Goal: Information Seeking & Learning: Learn about a topic

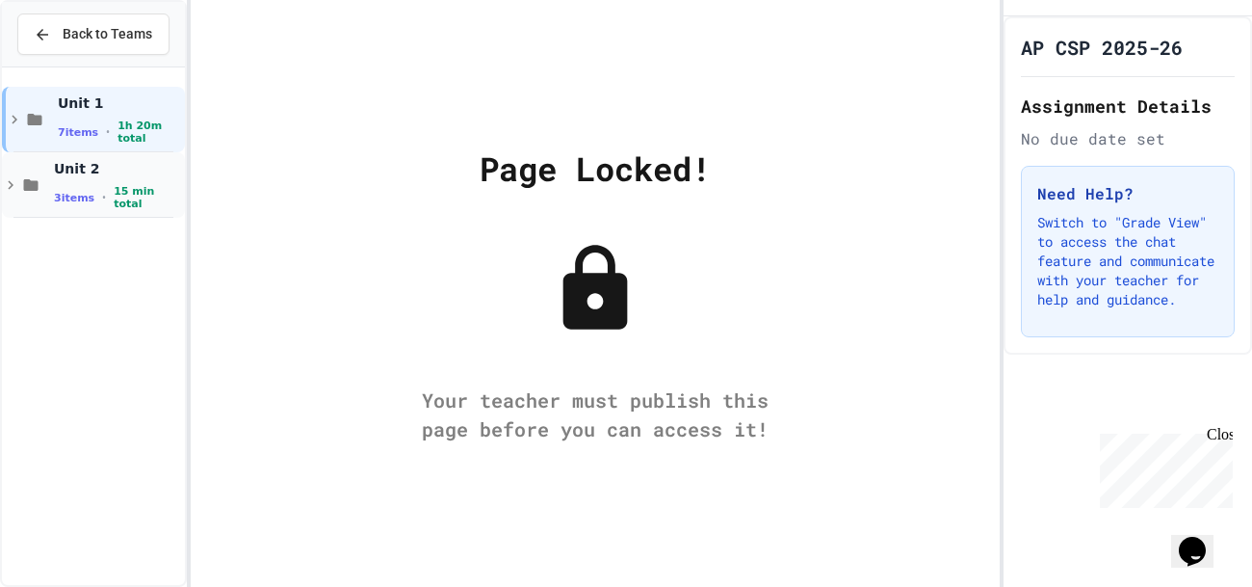
click at [54, 177] on span "Unit 2" at bounding box center [117, 168] width 127 height 17
click at [92, 110] on span "Unit 1" at bounding box center [119, 102] width 123 height 17
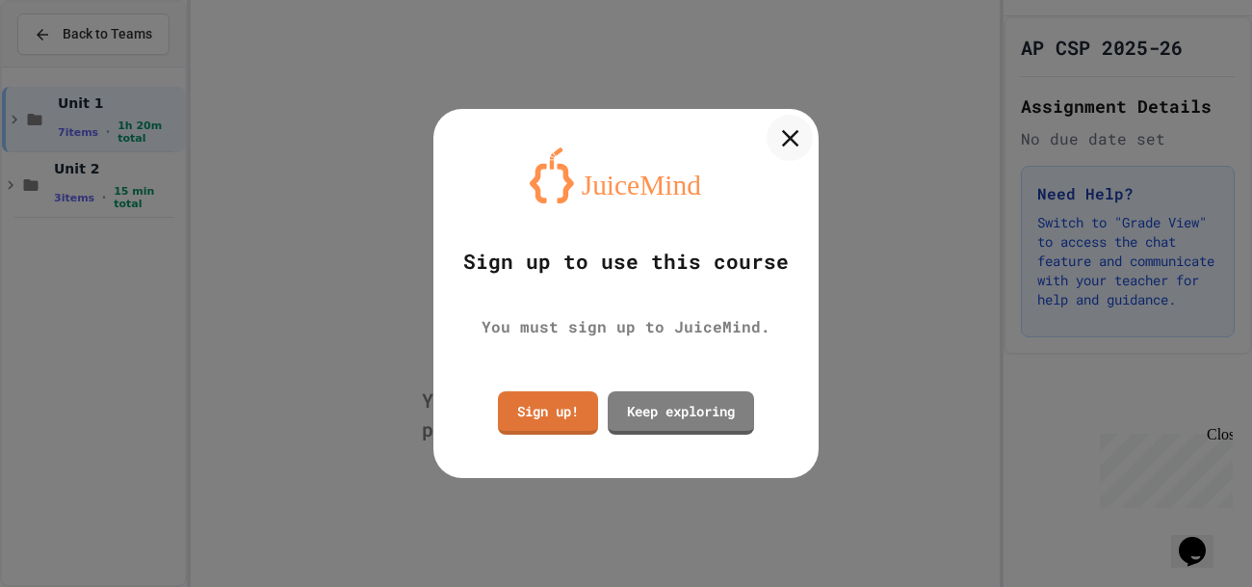
click at [785, 146] on icon at bounding box center [789, 137] width 29 height 29
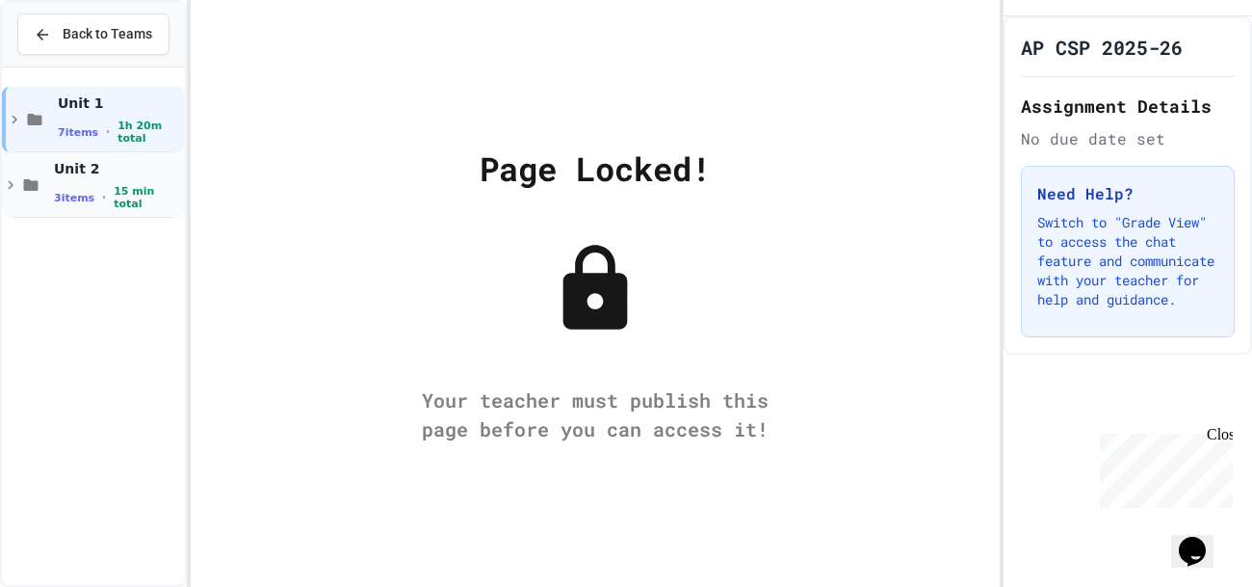
click at [49, 170] on div "Unit 2 3 items • 15 min total" at bounding box center [93, 185] width 183 height 66
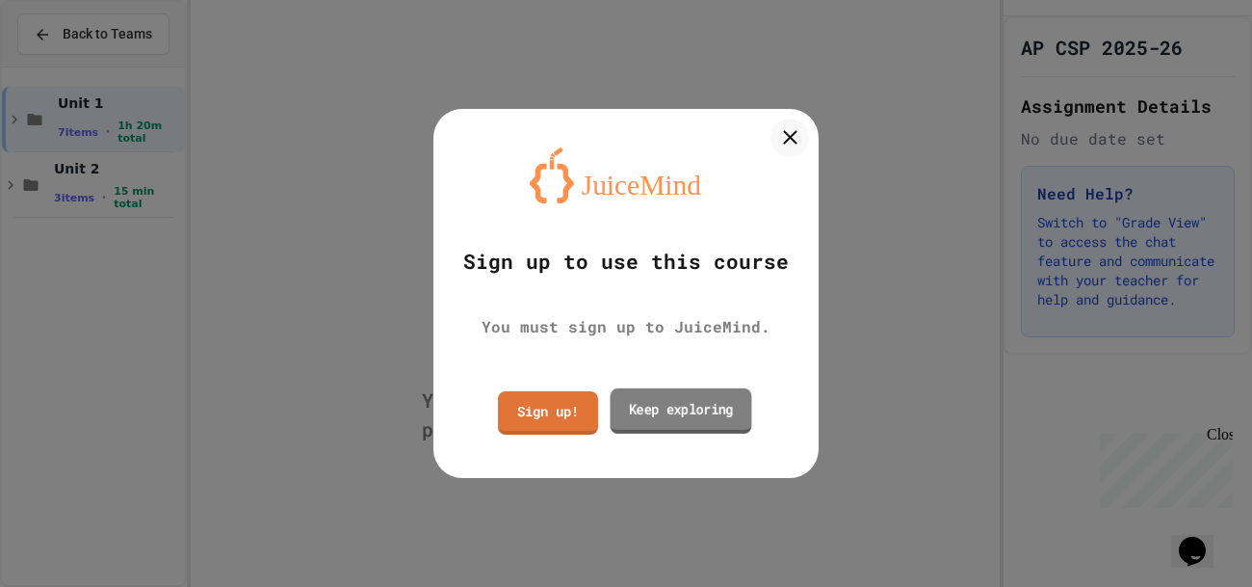
click at [644, 411] on link "Keep exploring" at bounding box center [681, 410] width 142 height 45
